Goal: Information Seeking & Learning: Understand process/instructions

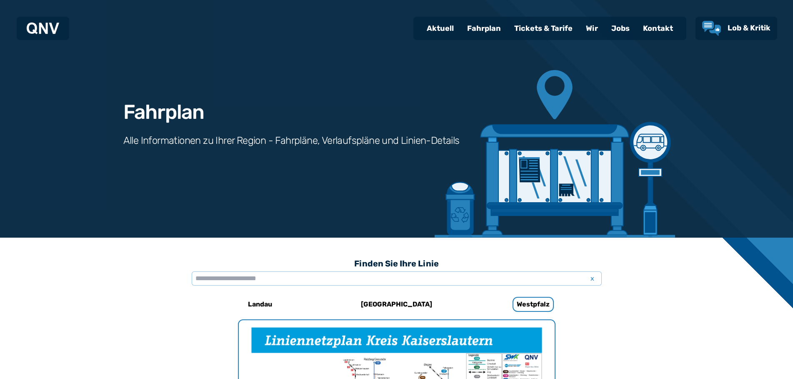
scroll to position [257, 0]
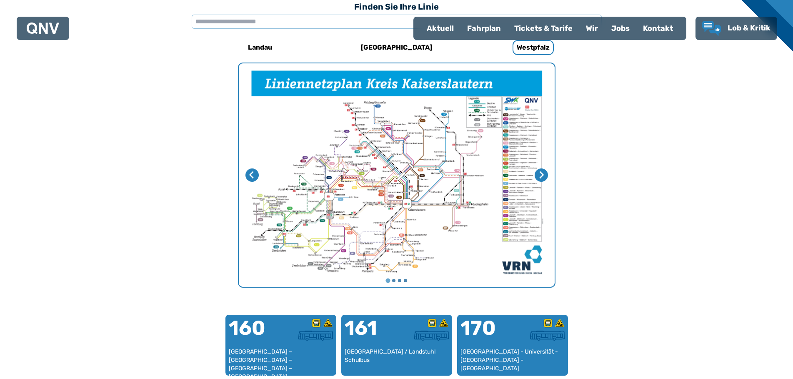
click at [489, 23] on div "Fahrplan" at bounding box center [484, 29] width 47 height 22
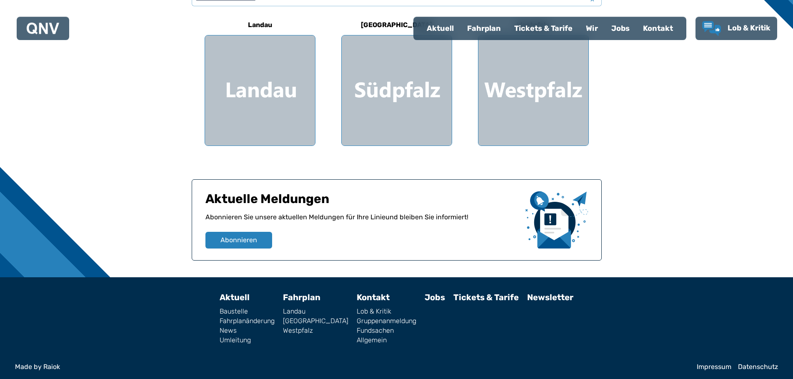
scroll to position [283, 0]
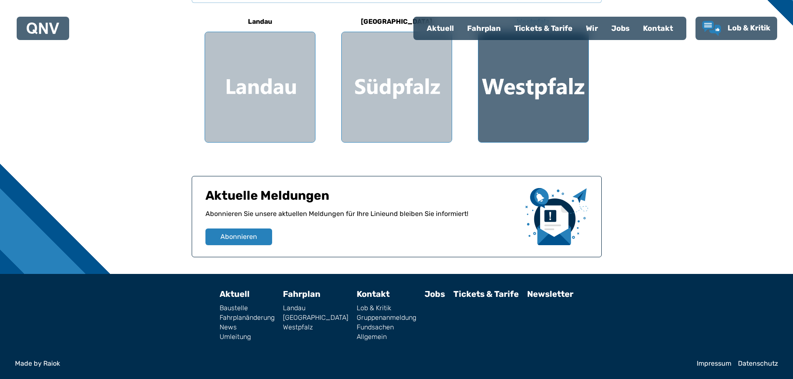
click at [554, 93] on div at bounding box center [534, 87] width 110 height 110
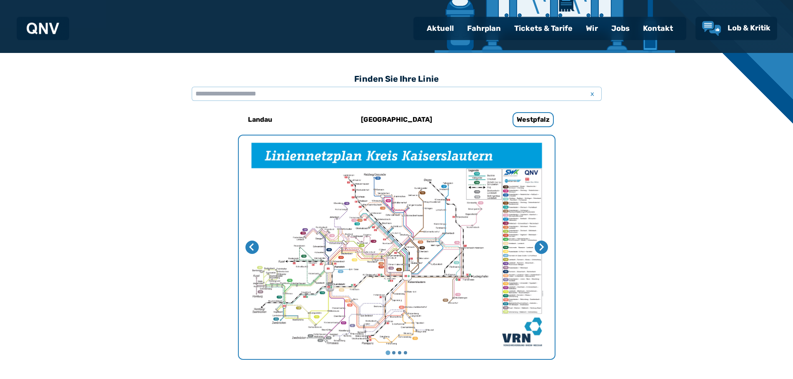
scroll to position [186, 0]
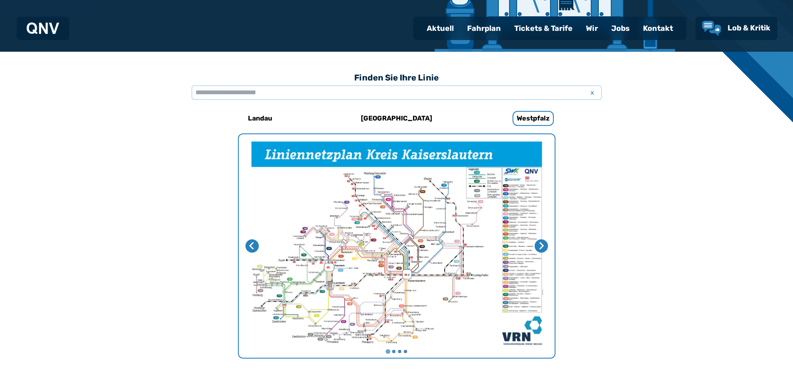
click at [338, 241] on img "1 von 4" at bounding box center [397, 245] width 316 height 223
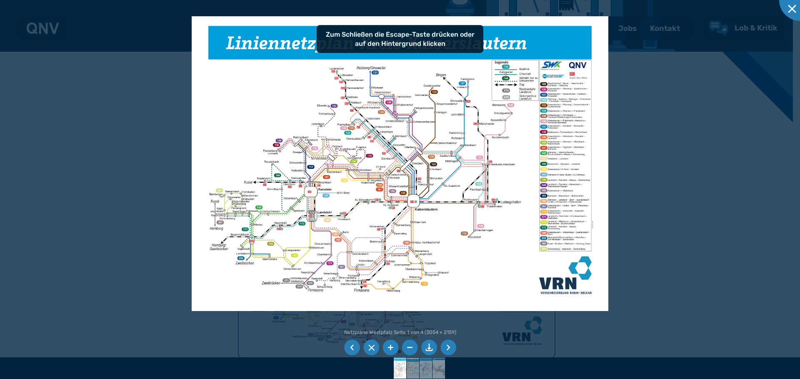
click at [613, 145] on div at bounding box center [400, 189] width 800 height 379
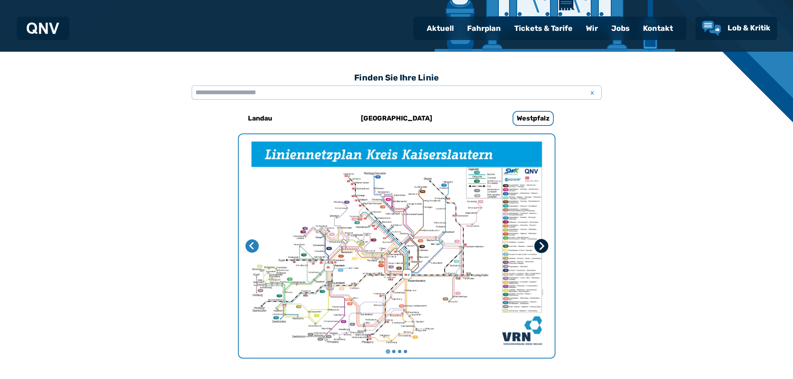
click at [546, 243] on button "Nächste Seite" at bounding box center [541, 246] width 14 height 14
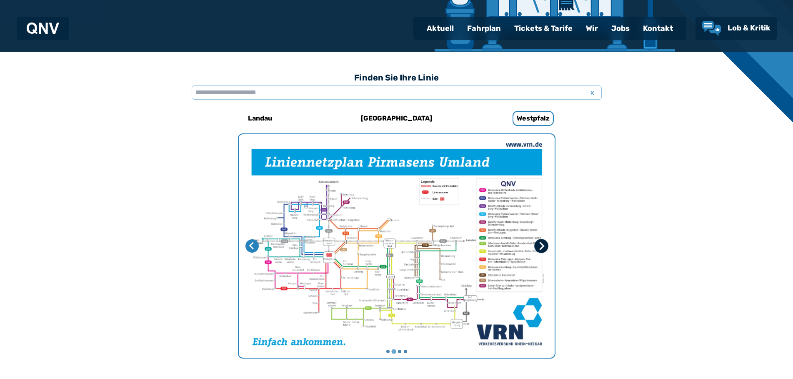
click at [546, 243] on button "Nächste Seite" at bounding box center [541, 246] width 14 height 14
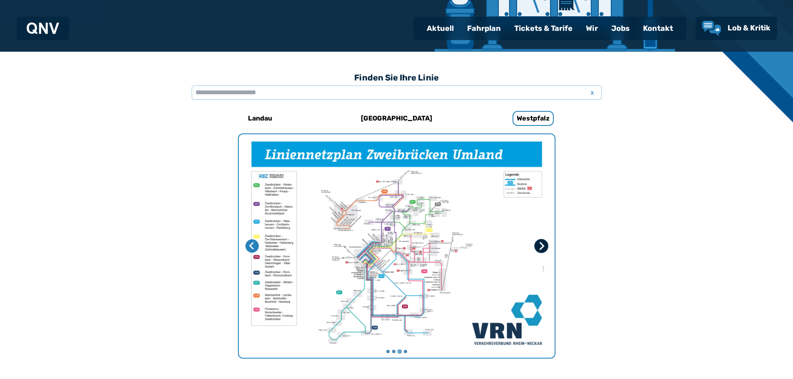
click at [546, 243] on button "Nächste Seite" at bounding box center [541, 246] width 14 height 14
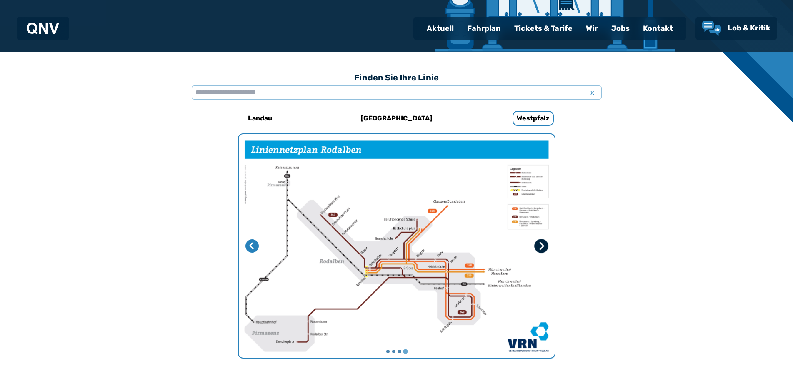
click at [546, 243] on button "Erste Seite" at bounding box center [541, 246] width 14 height 14
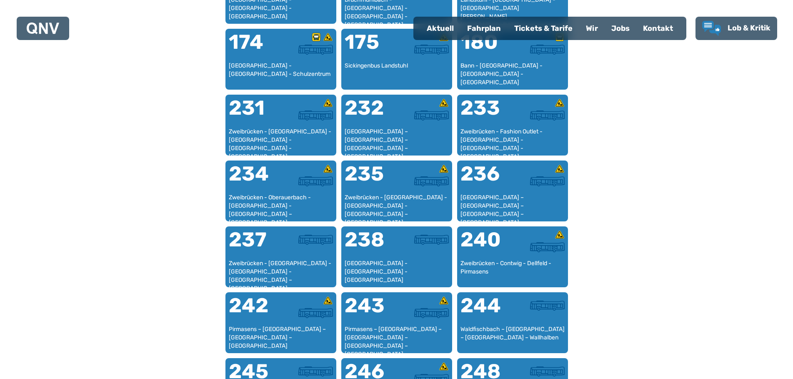
scroll to position [391, 0]
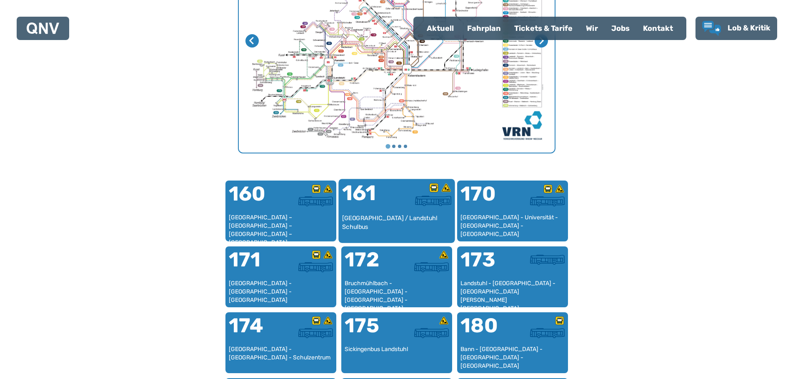
click at [412, 219] on div "[GEOGRAPHIC_DATA] / Landstuhl Schulbus" at bounding box center [397, 226] width 110 height 25
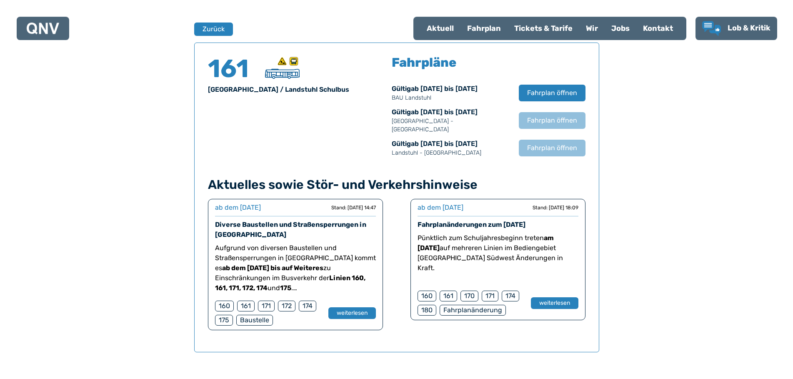
scroll to position [549, 0]
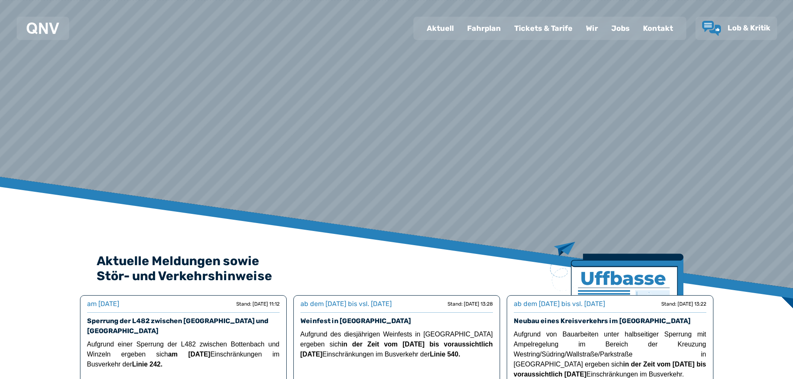
click at [494, 35] on div "Fahrplan" at bounding box center [484, 29] width 47 height 22
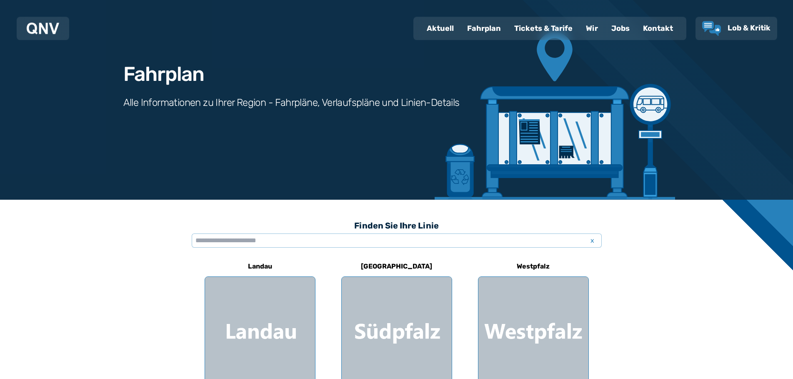
scroll to position [71, 0]
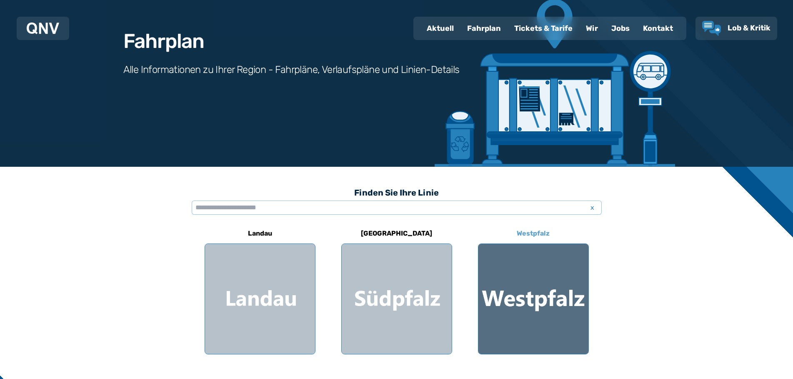
click at [585, 317] on div at bounding box center [534, 299] width 110 height 110
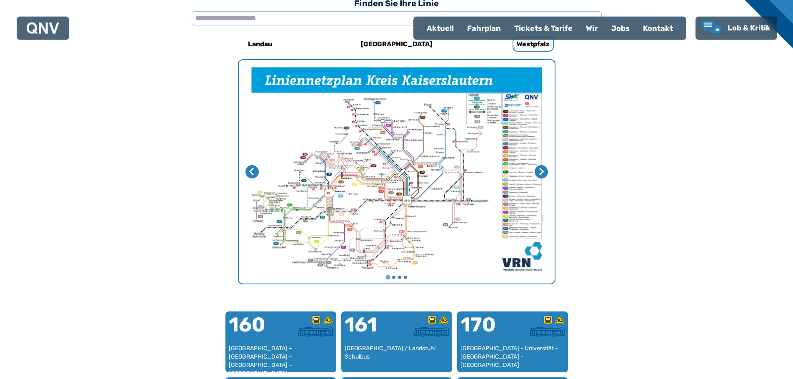
scroll to position [328, 0]
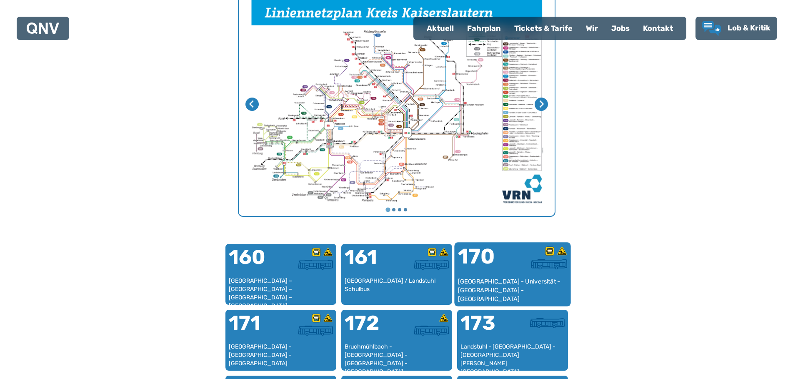
click at [479, 258] on div "170" at bounding box center [485, 261] width 55 height 31
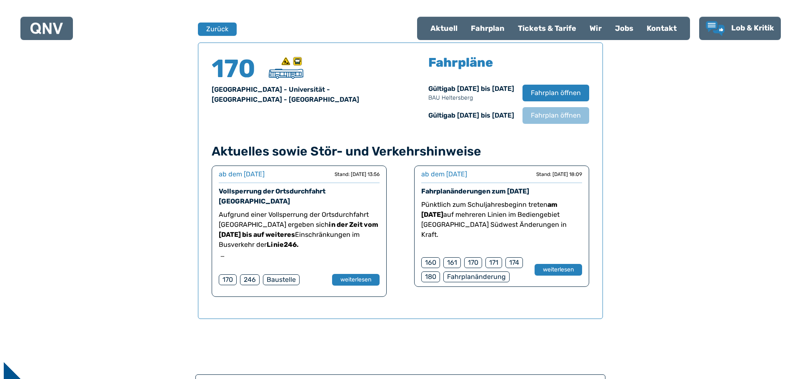
scroll to position [549, 0]
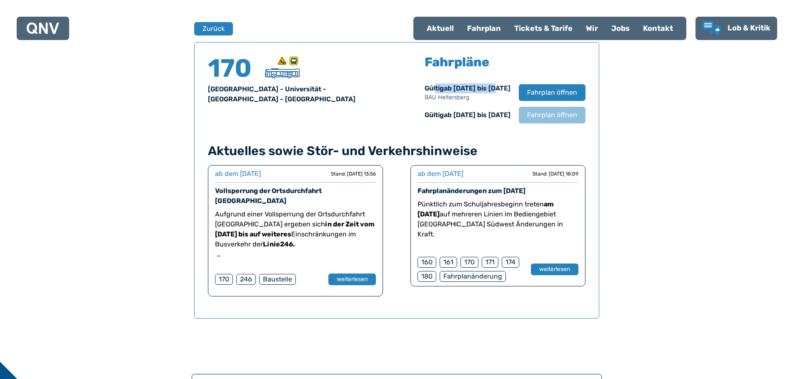
drag, startPoint x: 411, startPoint y: 89, endPoint x: 471, endPoint y: 89, distance: 60.9
click at [471, 89] on div "Gültig ab [DATE] bis [DATE] BAU [GEOGRAPHIC_DATA]" at bounding box center [468, 92] width 86 height 18
drag, startPoint x: 420, startPoint y: 100, endPoint x: 480, endPoint y: 102, distance: 60.1
click at [480, 102] on div "Gültig ab [DATE] bis [DATE] BAU Heltersberg Fahrplan öffnen Gültig ab [DATE] bi…" at bounding box center [505, 103] width 161 height 40
click at [480, 97] on p "BAU Heltersberg" at bounding box center [468, 97] width 86 height 8
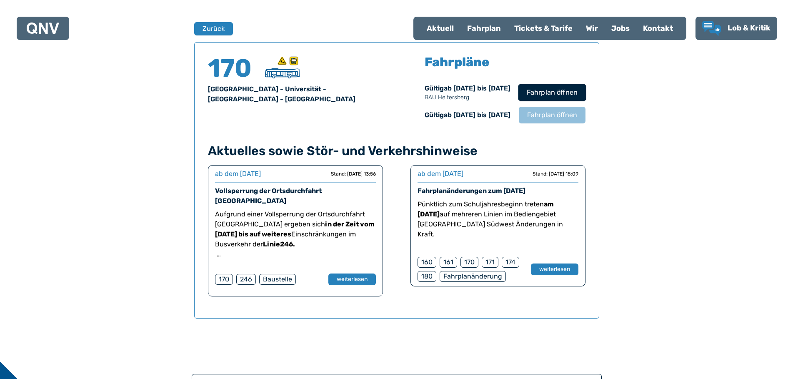
click at [563, 95] on span "Fahrplan öffnen" at bounding box center [552, 93] width 51 height 10
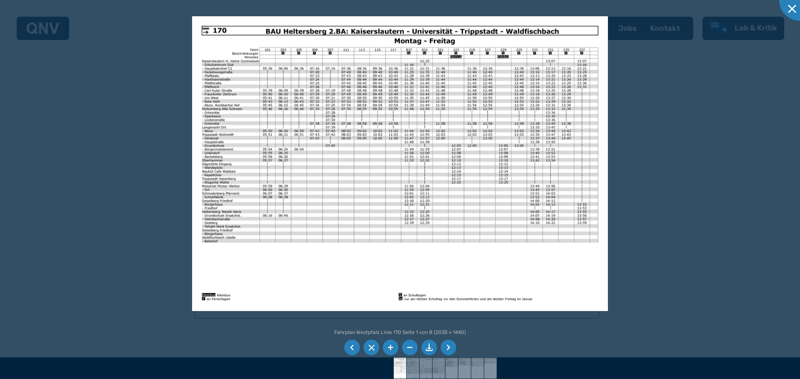
click at [233, 138] on img at bounding box center [400, 163] width 416 height 295
click at [388, 348] on li at bounding box center [391, 348] width 16 height 16
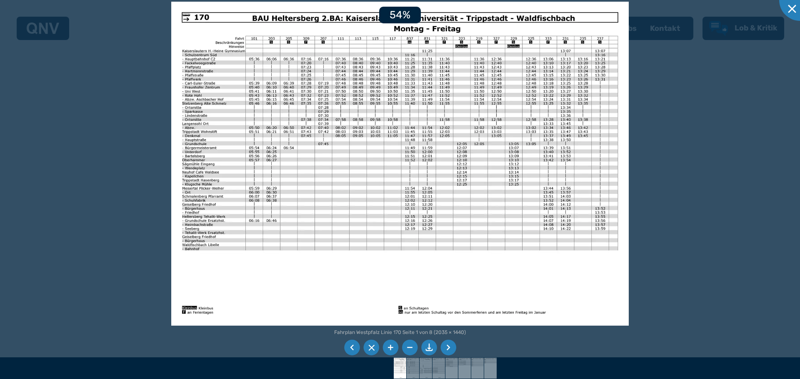
click at [388, 348] on li at bounding box center [391, 348] width 16 height 16
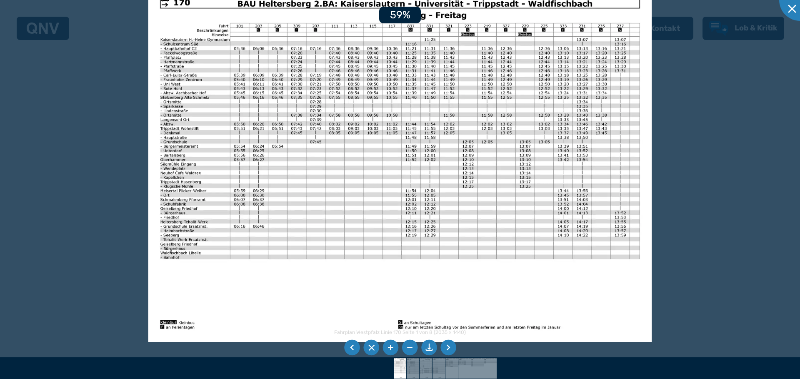
click at [388, 348] on li at bounding box center [391, 348] width 16 height 16
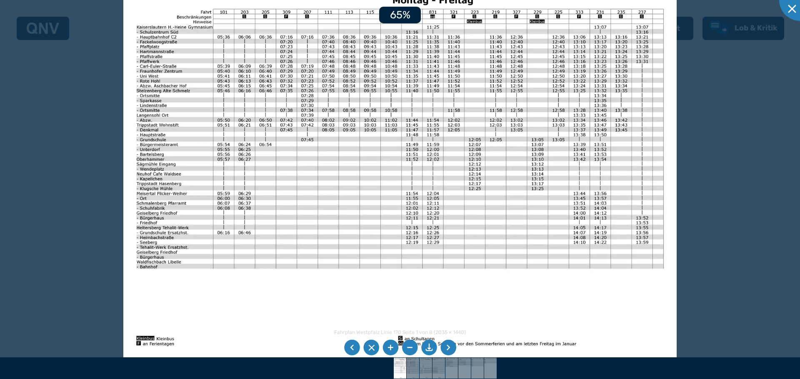
click at [388, 348] on li at bounding box center [391, 348] width 16 height 16
click at [387, 348] on li at bounding box center [391, 348] width 16 height 16
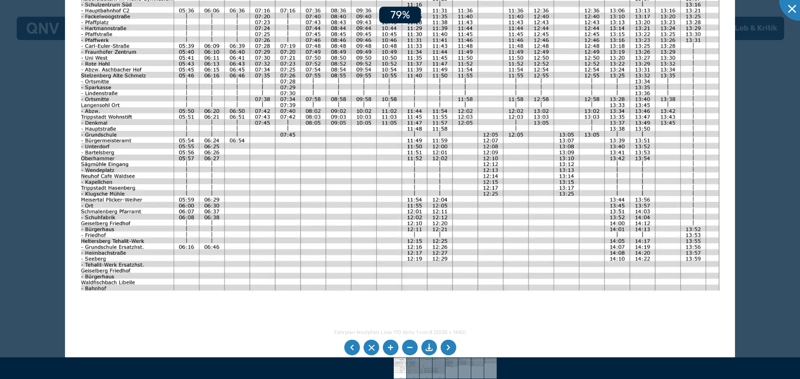
click at [386, 347] on li at bounding box center [391, 348] width 16 height 16
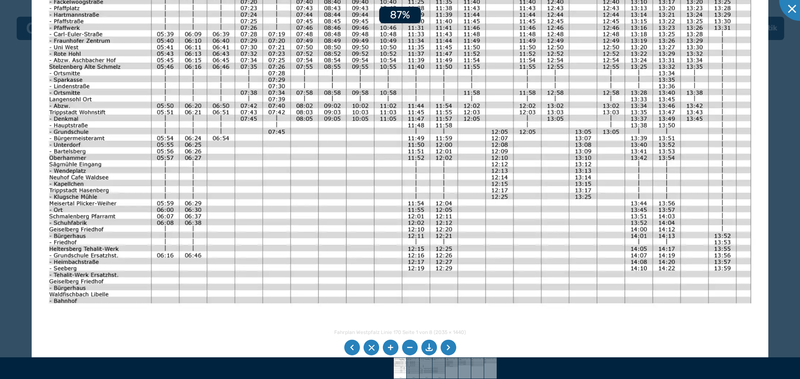
click at [385, 346] on li at bounding box center [391, 348] width 16 height 16
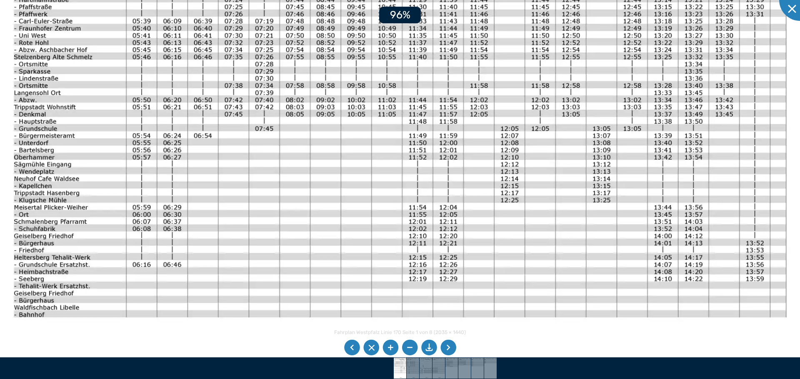
click at [385, 346] on li at bounding box center [391, 348] width 16 height 16
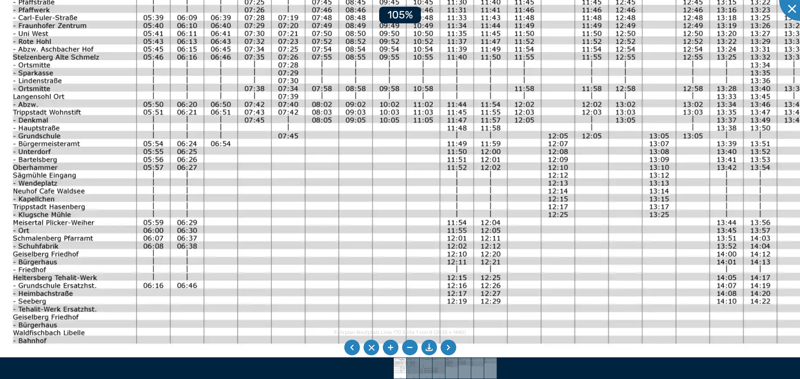
click at [142, 196] on img at bounding box center [438, 174] width 892 height 631
click at [414, 354] on li at bounding box center [410, 348] width 16 height 16
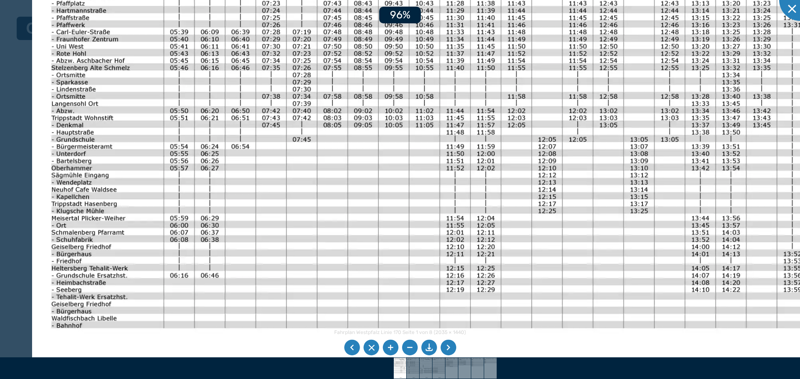
click at [414, 354] on li at bounding box center [410, 348] width 16 height 16
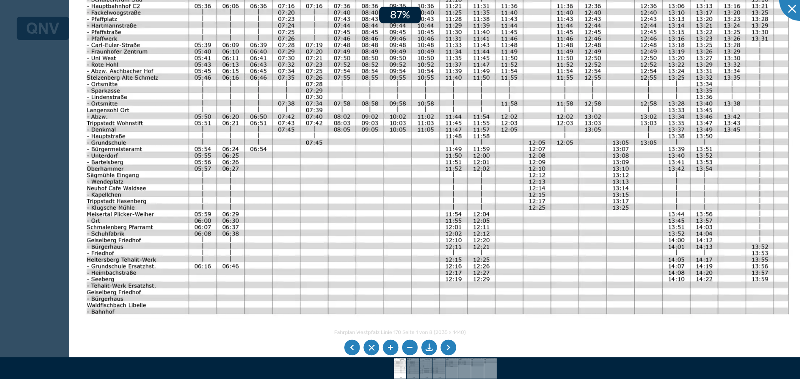
click at [414, 354] on li at bounding box center [410, 348] width 16 height 16
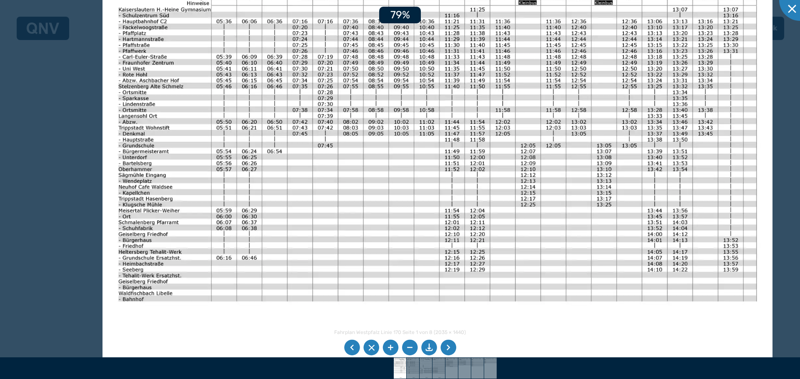
click at [414, 354] on li at bounding box center [410, 348] width 16 height 16
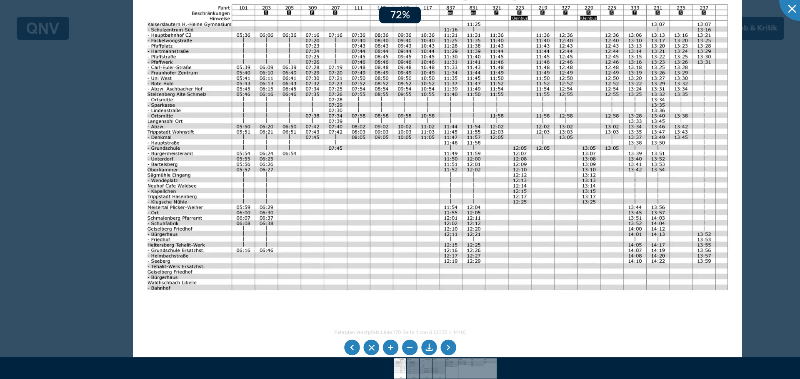
click at [414, 354] on li at bounding box center [410, 348] width 16 height 16
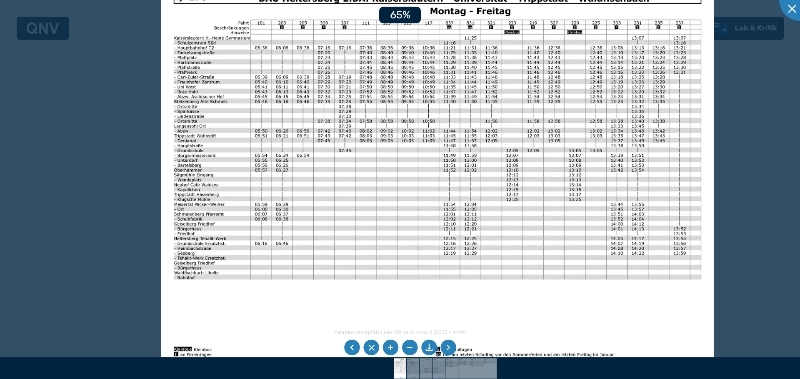
click at [414, 354] on li at bounding box center [410, 348] width 16 height 16
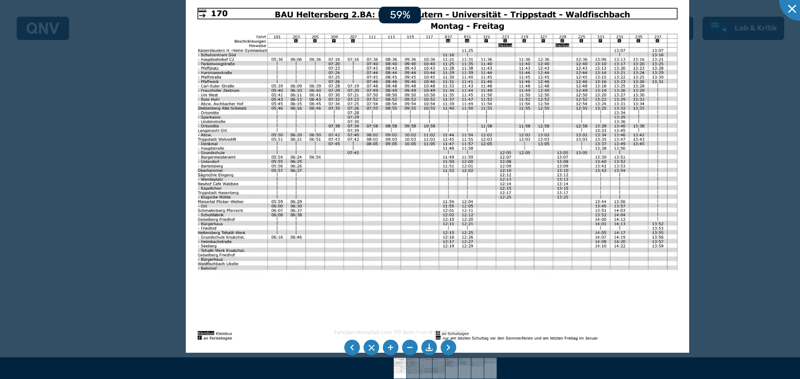
click at [453, 351] on li at bounding box center [449, 348] width 16 height 16
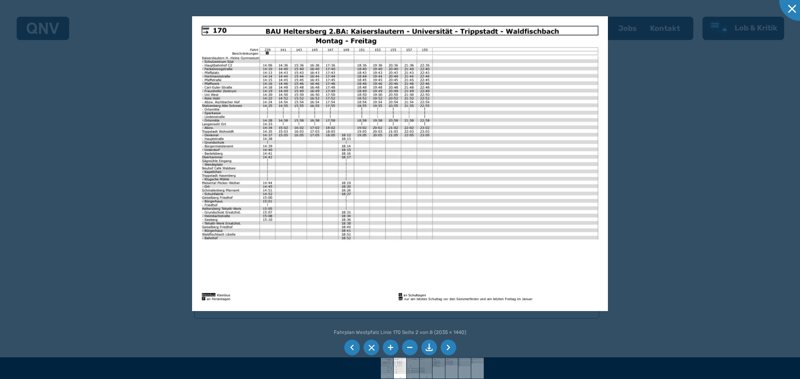
click at [452, 351] on li at bounding box center [449, 348] width 16 height 16
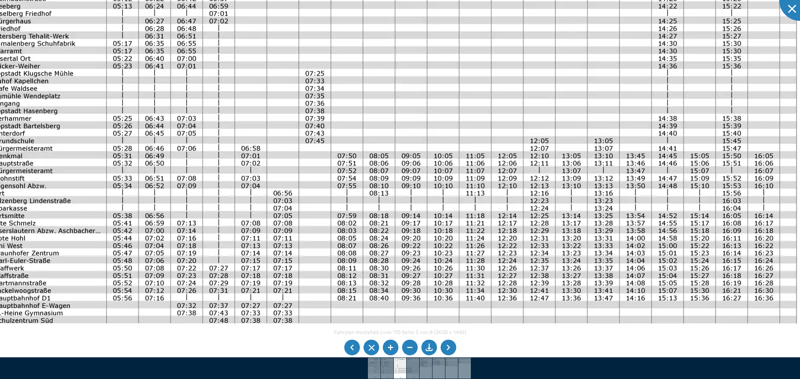
click at [426, 188] on img at bounding box center [393, 162] width 848 height 600
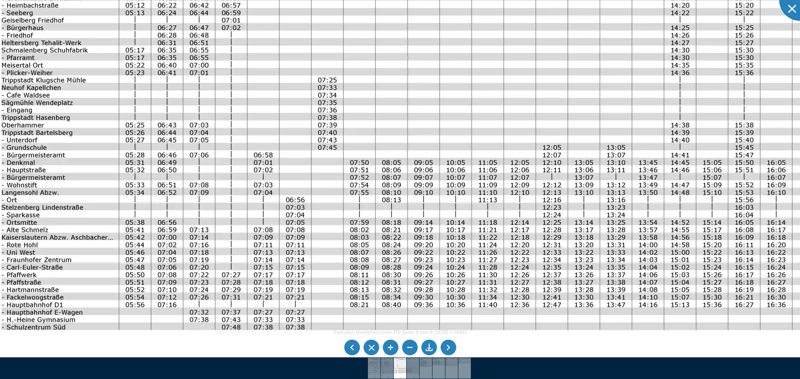
click at [654, 196] on img at bounding box center [405, 169] width 848 height 600
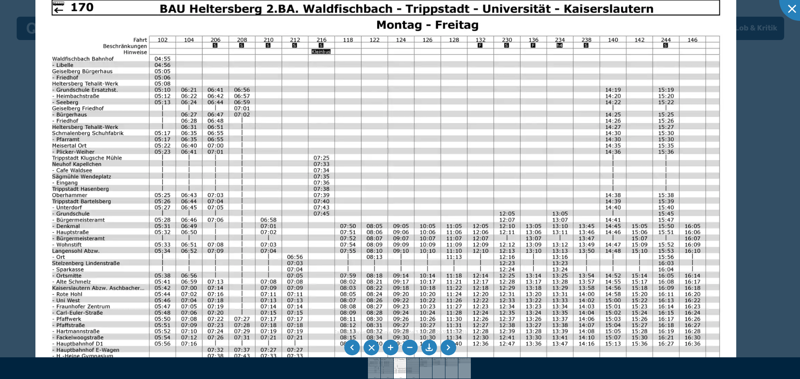
click at [505, 191] on img at bounding box center [385, 231] width 701 height 496
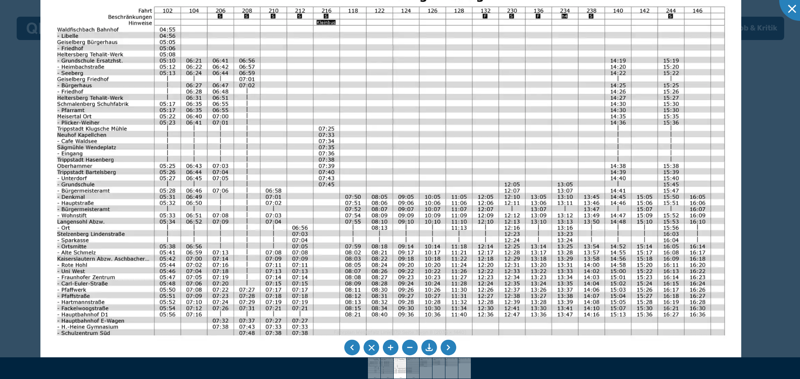
click at [538, 152] on img at bounding box center [390, 202] width 701 height 496
